Goal: Transaction & Acquisition: Purchase product/service

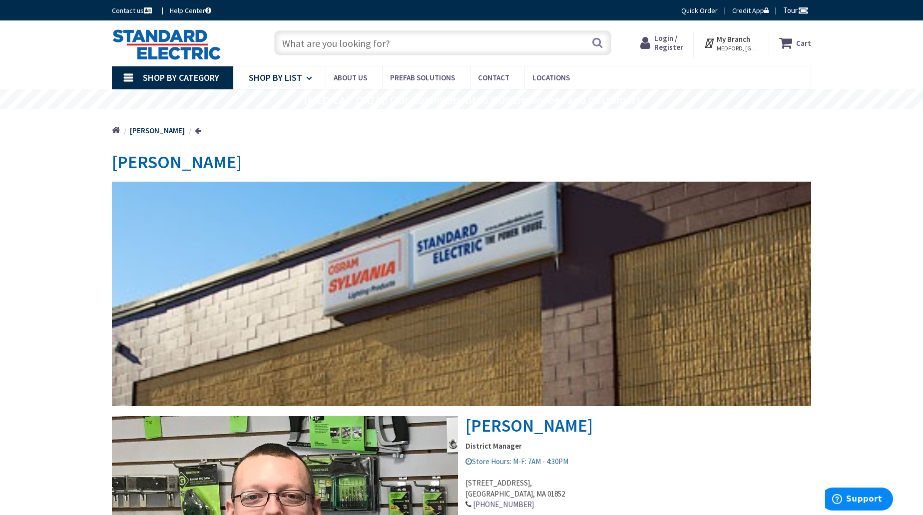
click at [289, 77] on span "Shop By List" at bounding box center [275, 77] width 53 height 11
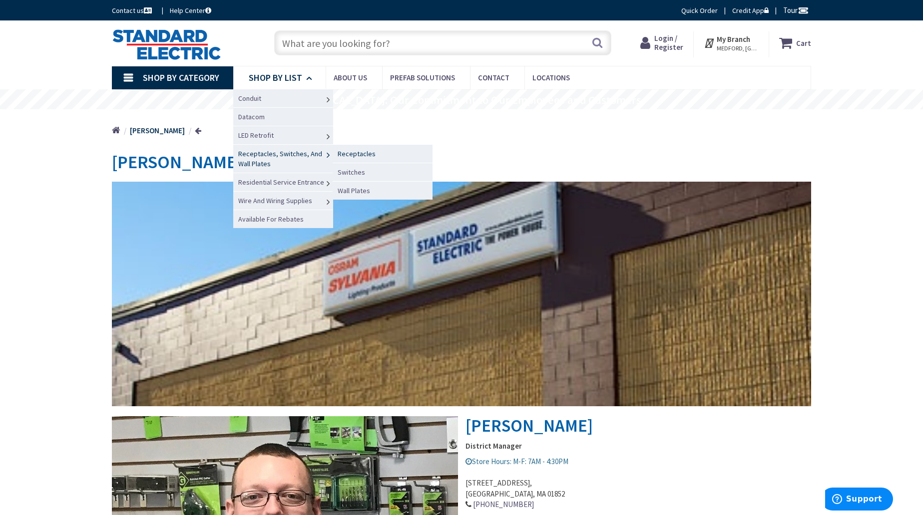
click at [348, 152] on span "Receptacles" at bounding box center [356, 153] width 38 height 9
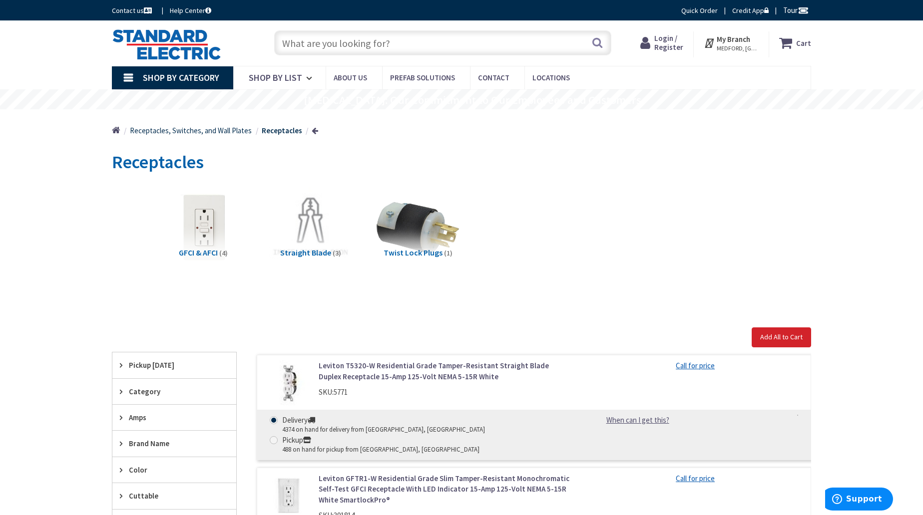
click at [204, 128] on span "Receptacles, Switches, and Wall Plates" at bounding box center [191, 130] width 122 height 9
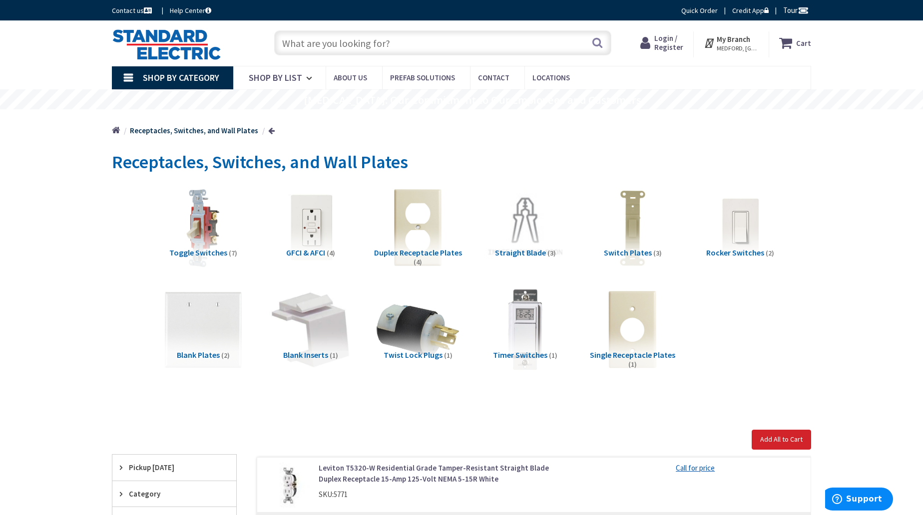
click at [400, 46] on input "text" at bounding box center [442, 42] width 337 height 25
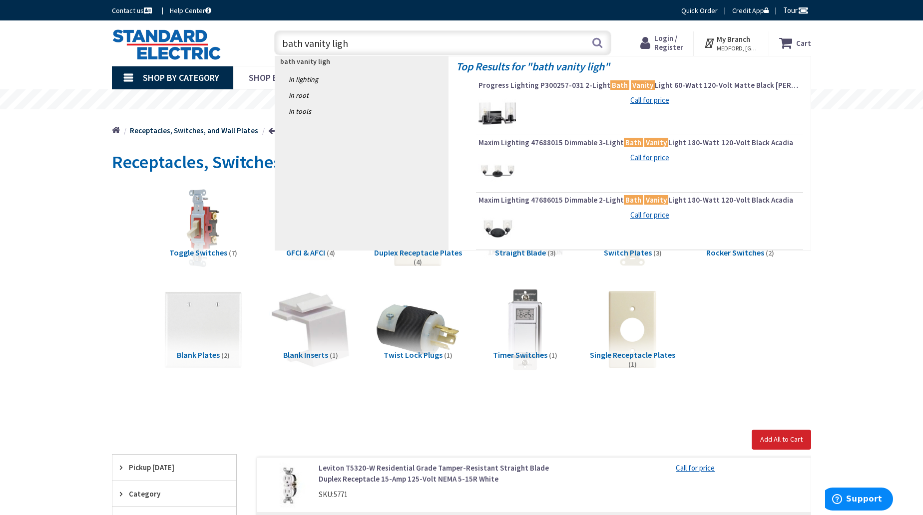
type input "bath vanity light"
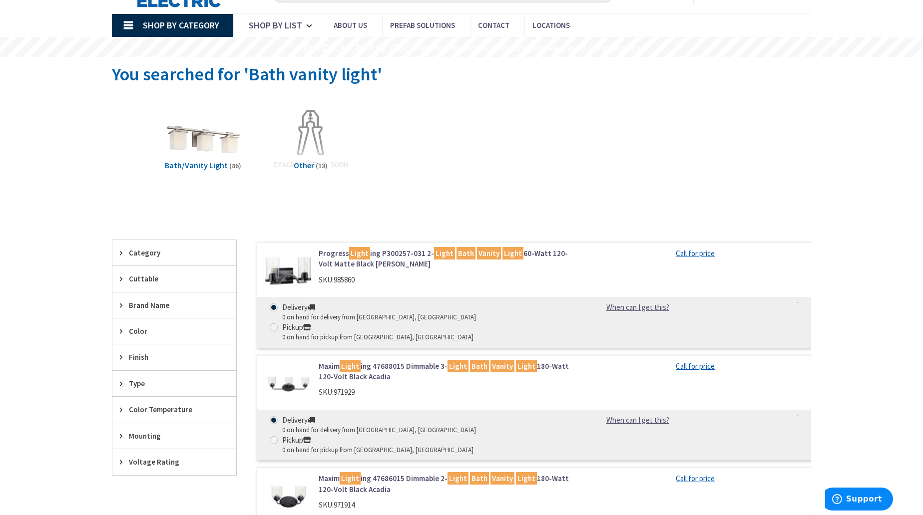
scroll to position [71, 0]
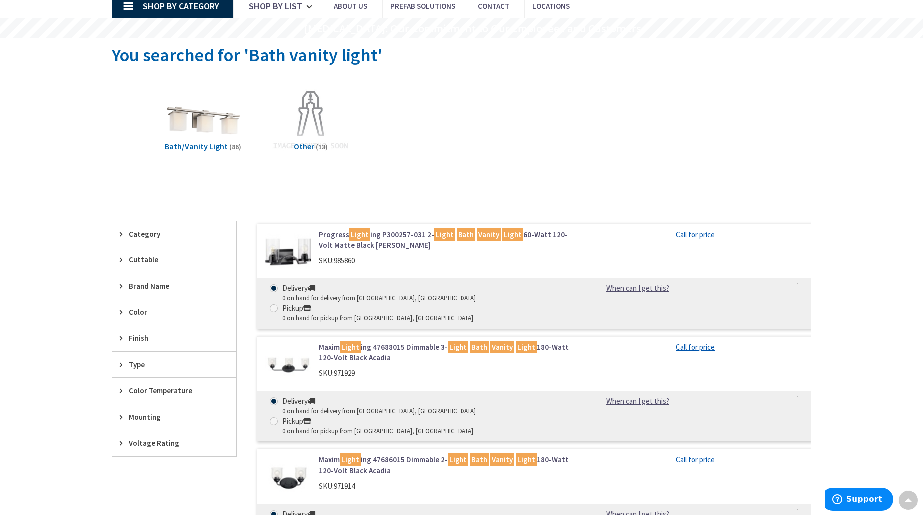
click at [154, 232] on span "Category" at bounding box center [169, 234] width 81 height 10
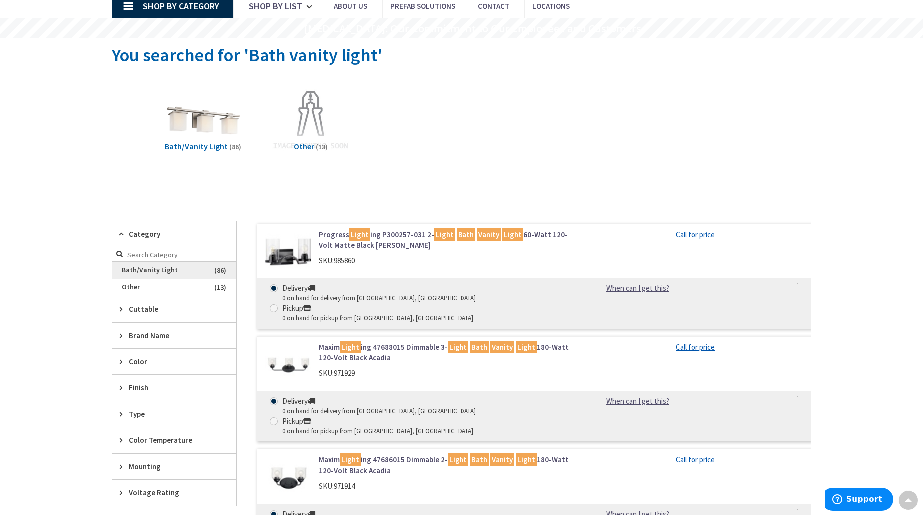
click at [155, 269] on span "Bath/Vanity Light" at bounding box center [174, 270] width 124 height 17
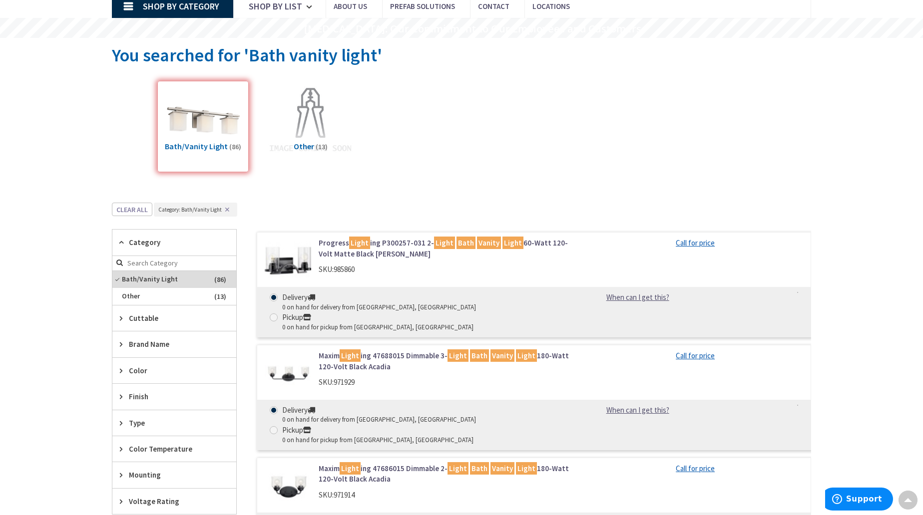
click at [307, 116] on img at bounding box center [310, 121] width 90 height 90
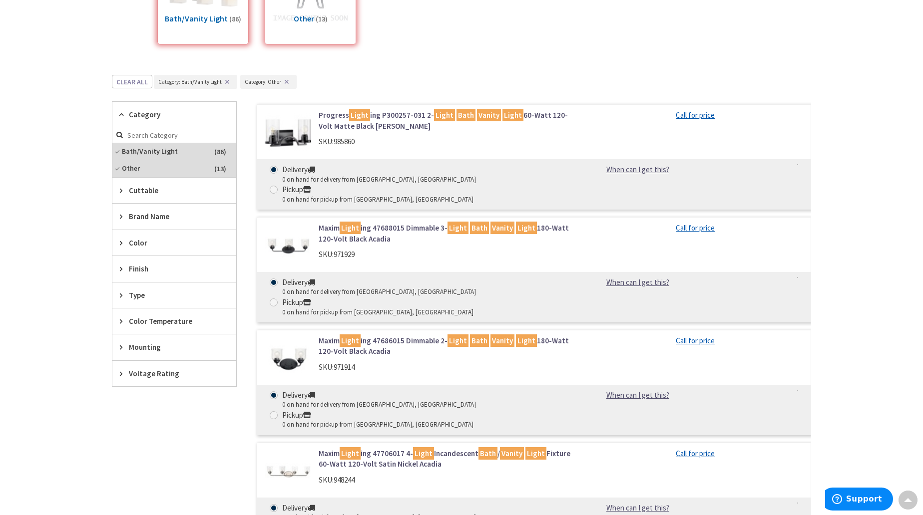
scroll to position [273, 0]
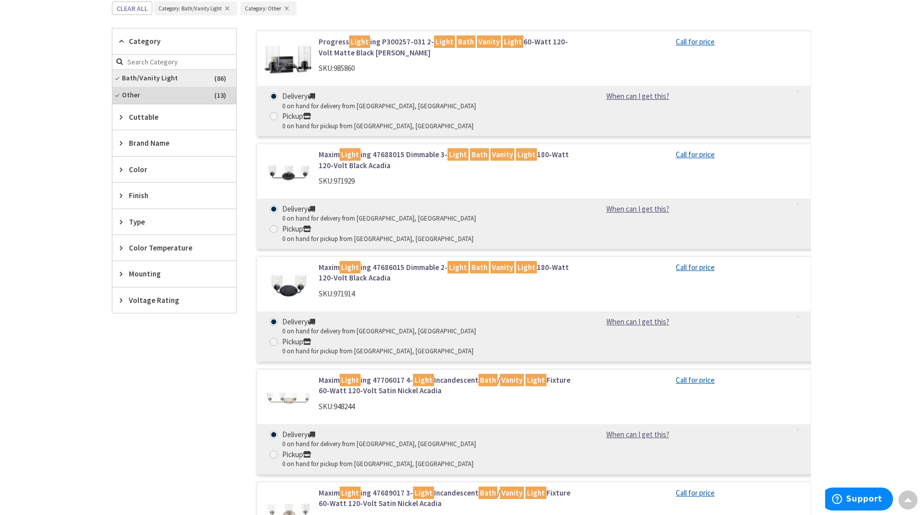
click at [158, 74] on span "Bath/Vanity Light" at bounding box center [174, 78] width 124 height 17
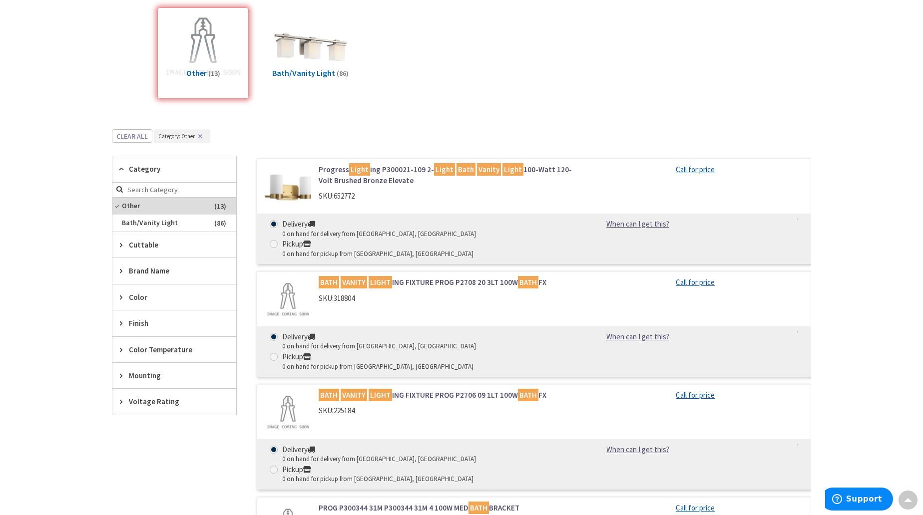
scroll to position [144, 0]
click at [224, 222] on span "Bath/Vanity Light" at bounding box center [174, 223] width 124 height 17
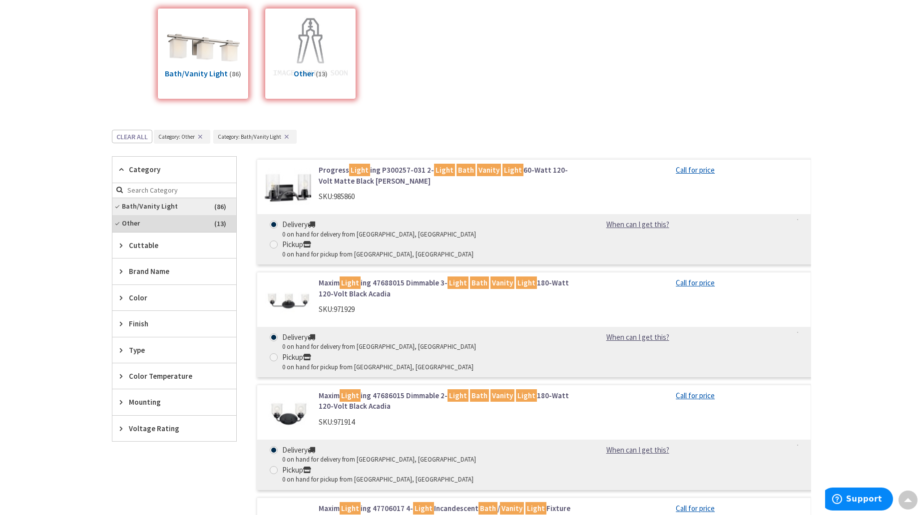
click at [117, 205] on span "Bath/Vanity Light" at bounding box center [174, 206] width 124 height 17
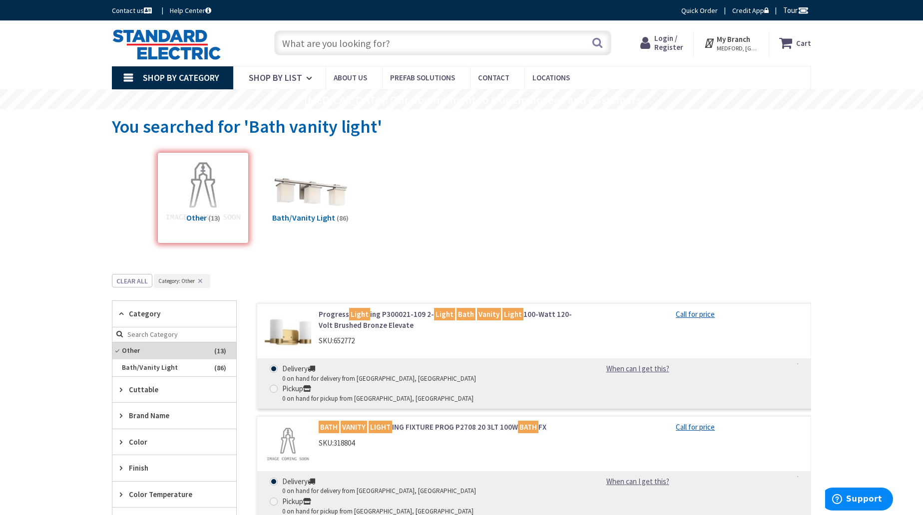
scroll to position [0, 0]
